Goal: Transaction & Acquisition: Purchase product/service

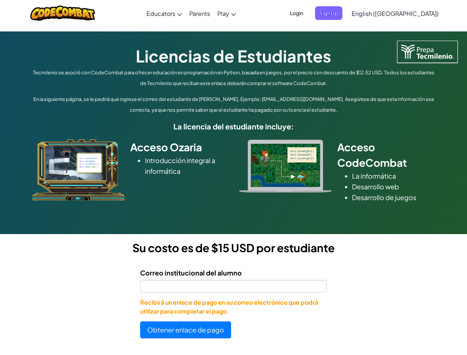
click at [234, 177] on div at bounding box center [286, 165] width 104 height 53
click at [308, 13] on span "Login" at bounding box center [296, 13] width 22 height 14
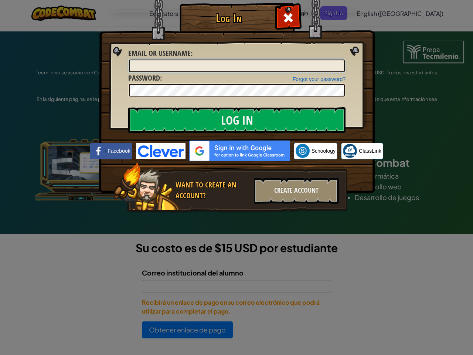
click at [341, 13] on div "Log In Unknown Error Email or Username : Forgot your password? Password : Log I…" at bounding box center [237, 118] width 246 height 215
click at [374, 13] on div "Log In Unknown Error Email or Username : Forgot your password? Password : Log I…" at bounding box center [236, 177] width 473 height 355
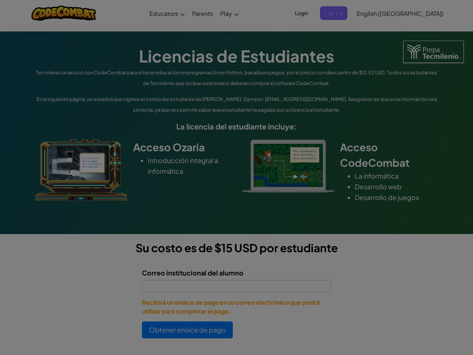
click at [374, 13] on div "Log In Unknown Error Email or Username : Forgot your password? Password : Log I…" at bounding box center [236, 177] width 473 height 355
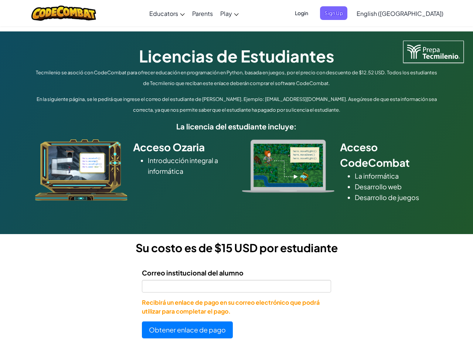
click at [413, 13] on span "English ([GEOGRAPHIC_DATA])" at bounding box center [400, 14] width 87 height 8
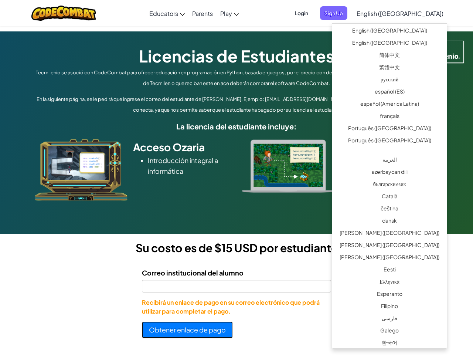
click at [186, 330] on button "Obtener enlace de pago" at bounding box center [187, 329] width 91 height 17
